Goal: Information Seeking & Learning: Find specific fact

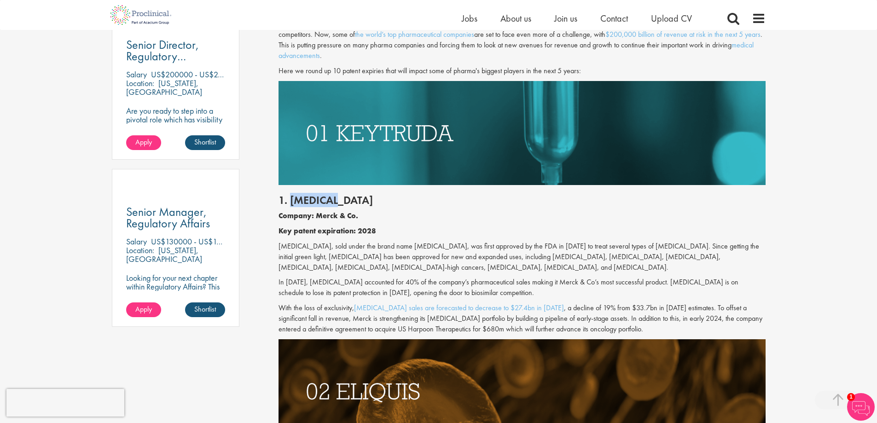
drag, startPoint x: 289, startPoint y: 201, endPoint x: 348, endPoint y: 206, distance: 59.1
click at [348, 206] on h2 "1. [MEDICAL_DATA]" at bounding box center [521, 200] width 487 height 12
copy h2 "[MEDICAL_DATA]"
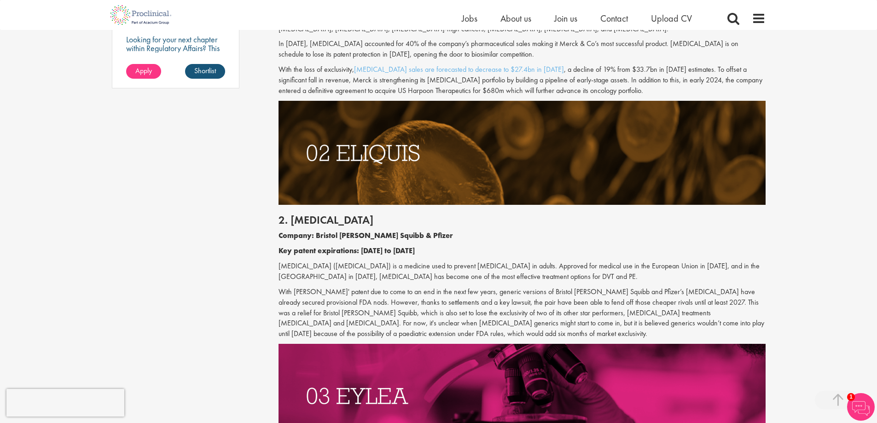
scroll to position [873, 0]
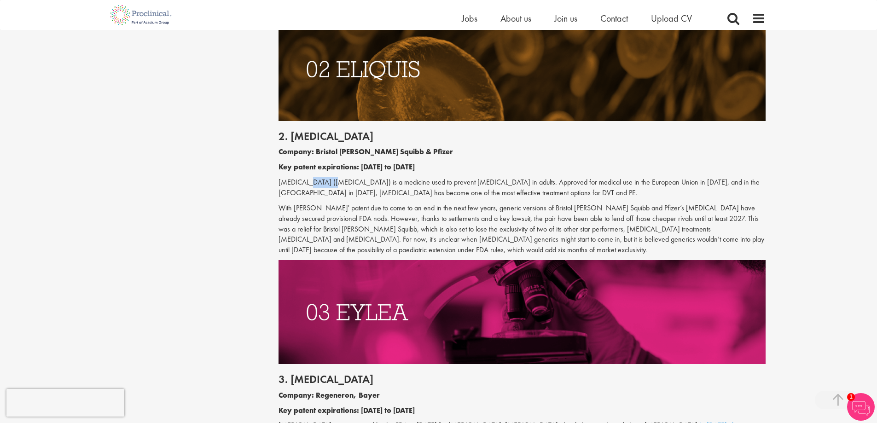
drag, startPoint x: 300, startPoint y: 182, endPoint x: 329, endPoint y: 180, distance: 28.1
click at [329, 180] on p "[MEDICAL_DATA] ([MEDICAL_DATA]) is a medicine used to prevent [MEDICAL_DATA] in…" at bounding box center [521, 187] width 487 height 21
copy p "[MEDICAL_DATA]"
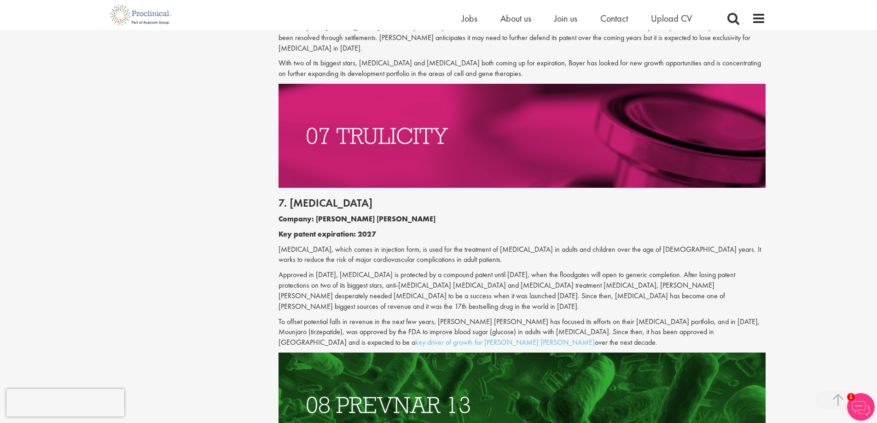
scroll to position [2070, 0]
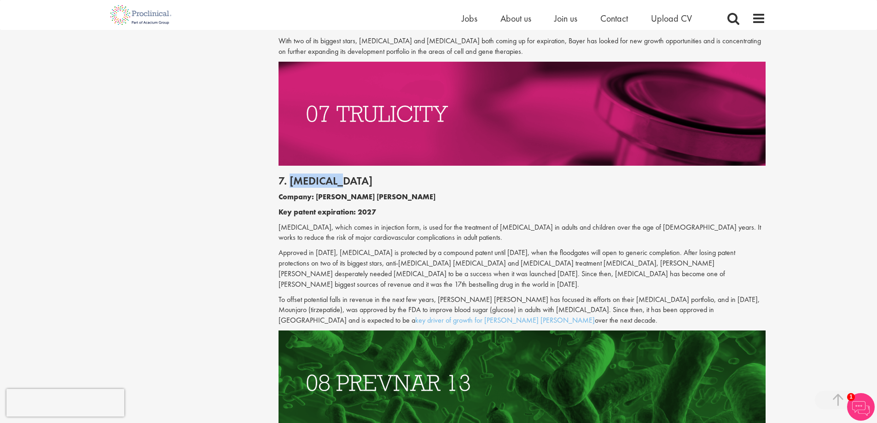
drag, startPoint x: 289, startPoint y: 138, endPoint x: 337, endPoint y: 144, distance: 47.8
click at [337, 175] on h2 "7. [MEDICAL_DATA]" at bounding box center [521, 181] width 487 height 12
drag, startPoint x: 329, startPoint y: 142, endPoint x: 332, endPoint y: 137, distance: 5.8
drag, startPoint x: 332, startPoint y: 137, endPoint x: 328, endPoint y: 139, distance: 5.0
copy h2 "[MEDICAL_DATA]"
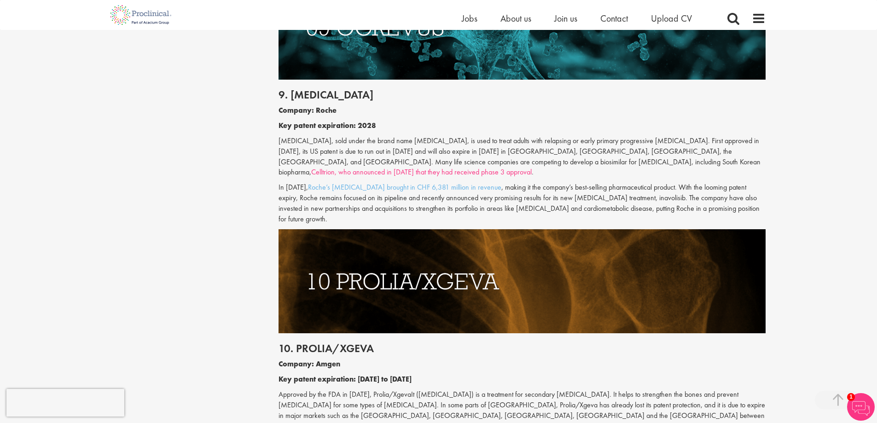
scroll to position [2806, 0]
